Goal: Information Seeking & Learning: Learn about a topic

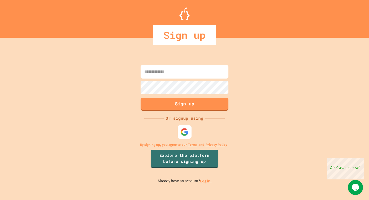
click at [184, 129] on img at bounding box center [184, 132] width 8 height 8
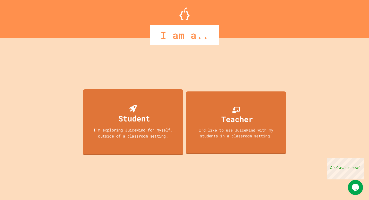
click at [149, 139] on div "Student I'm exploring JuiceMind for myself, outside of a classroom setting." at bounding box center [133, 122] width 100 height 66
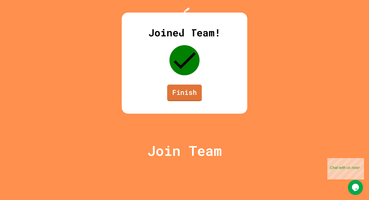
click at [183, 101] on link "Finish" at bounding box center [184, 93] width 35 height 17
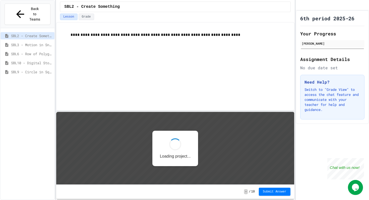
scroll to position [1, 0]
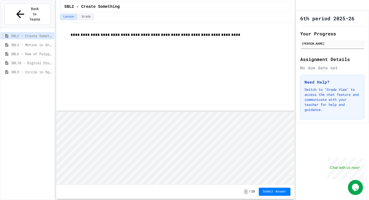
click at [35, 42] on span "SBL3 - Motion in Snap!" at bounding box center [31, 44] width 41 height 5
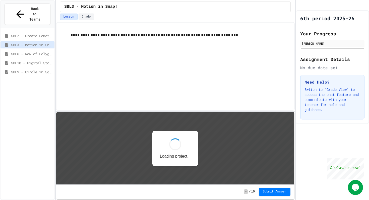
click at [35, 51] on span "SBL6 - Row of Polygons" at bounding box center [31, 53] width 41 height 5
click at [35, 60] on span "SBL10 - Digital Story" at bounding box center [31, 62] width 41 height 5
